Goal: Entertainment & Leisure: Browse casually

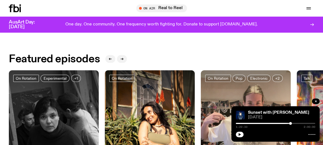
scroll to position [191, 0]
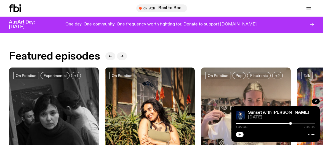
click at [239, 134] on icon "button" at bounding box center [240, 134] width 2 height 3
click at [208, 54] on div "Featured episodes" at bounding box center [162, 56] width 306 height 11
click at [160, 52] on div "Featured episodes" at bounding box center [162, 56] width 306 height 11
click at [258, 112] on link "Sunset with [PERSON_NAME]" at bounding box center [278, 112] width 61 height 4
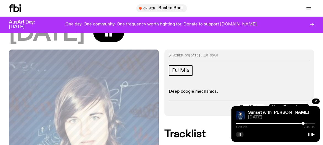
scroll to position [72, 0]
click at [281, 105] on span "More Episodes" at bounding box center [287, 107] width 30 height 4
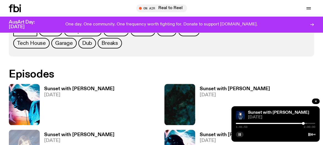
scroll to position [264, 0]
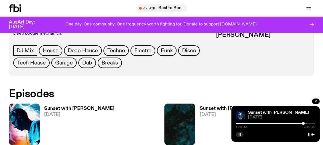
click at [25, 103] on img at bounding box center [24, 123] width 31 height 41
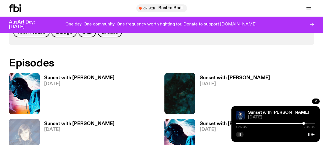
scroll to position [296, 0]
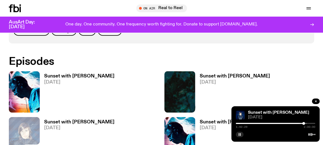
click at [17, 11] on icon at bounding box center [17, 8] width 6 height 8
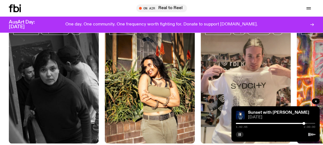
scroll to position [235, 0]
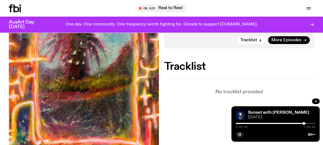
scroll to position [276, 0]
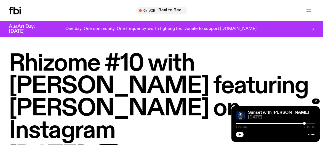
click at [15, 12] on icon at bounding box center [15, 11] width 12 height 8
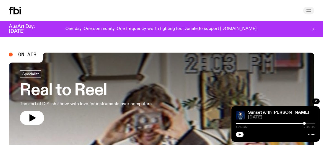
click at [310, 10] on icon "button" at bounding box center [309, 10] width 7 height 7
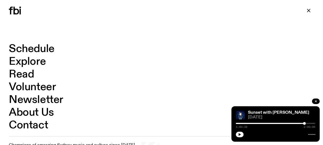
click at [25, 60] on link "Explore" at bounding box center [27, 61] width 37 height 10
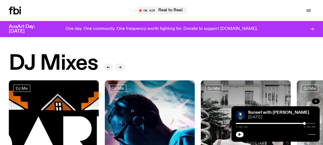
click at [317, 101] on icon "button" at bounding box center [316, 100] width 3 height 3
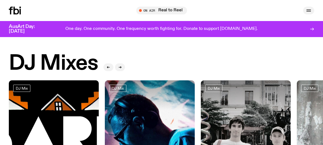
click at [313, 10] on button "button" at bounding box center [308, 11] width 11 height 8
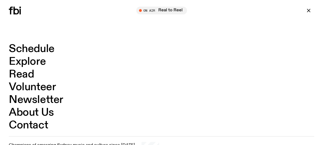
click at [36, 62] on link "Explore" at bounding box center [27, 61] width 37 height 10
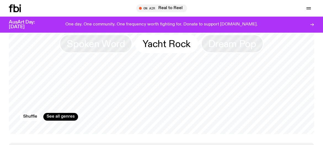
scroll to position [838, 0]
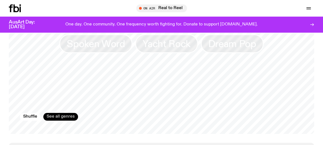
click at [61, 113] on link "See all genres" at bounding box center [60, 117] width 35 height 8
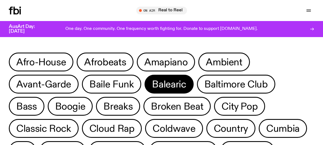
click at [177, 85] on span "Balearic" at bounding box center [169, 84] width 34 height 11
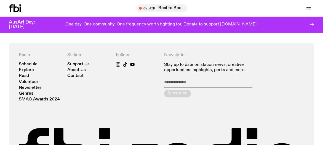
scroll to position [549, 0]
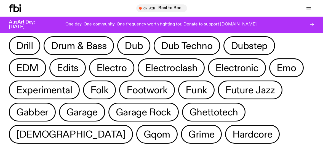
scroll to position [127, 0]
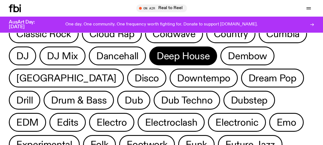
click at [183, 55] on span "Deep House" at bounding box center [183, 56] width 53 height 11
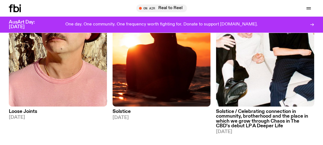
scroll to position [27, 0]
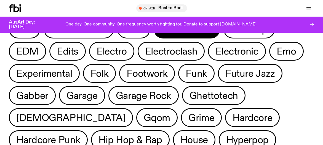
scroll to position [181, 0]
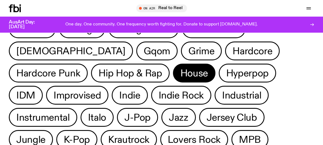
click at [181, 73] on span "House" at bounding box center [195, 73] width 28 height 11
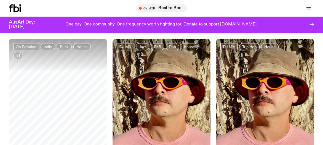
scroll to position [366, 0]
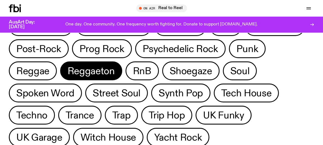
scroll to position [426, 0]
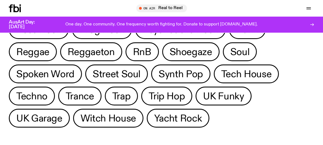
click at [47, 91] on span "Techno" at bounding box center [31, 96] width 31 height 11
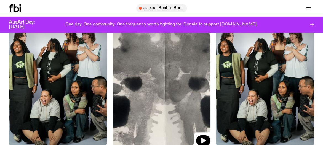
scroll to position [719, 0]
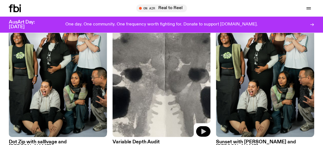
click at [205, 128] on icon "button" at bounding box center [203, 131] width 7 height 7
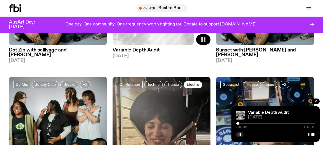
scroll to position [811, 0]
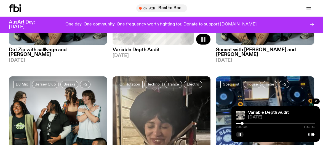
drag, startPoint x: 239, startPoint y: 123, endPoint x: 243, endPoint y: 123, distance: 3.6
click at [243, 123] on div at bounding box center [242, 123] width 3 height 3
click at [245, 123] on div at bounding box center [244, 123] width 3 height 3
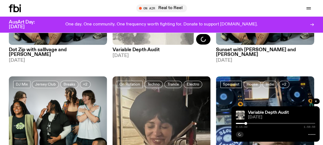
drag, startPoint x: 245, startPoint y: 123, endPoint x: 252, endPoint y: 124, distance: 7.5
click at [247, 124] on div at bounding box center [246, 123] width 3 height 3
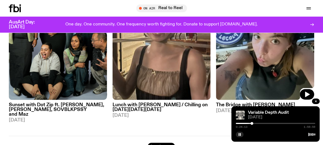
scroll to position [921, 0]
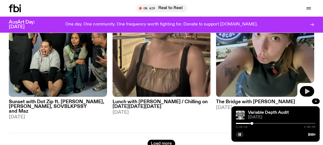
click at [306, 88] on icon "button" at bounding box center [307, 91] width 5 height 6
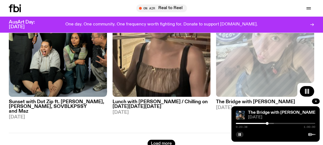
click at [310, 88] on icon "button" at bounding box center [307, 91] width 7 height 7
